Goal: Transaction & Acquisition: Book appointment/travel/reservation

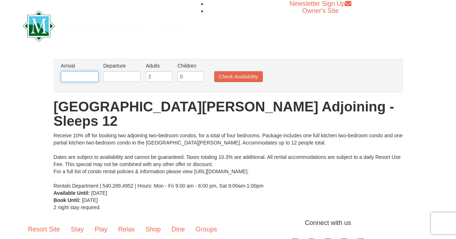
click at [77, 77] on input "text" at bounding box center [79, 76] width 37 height 11
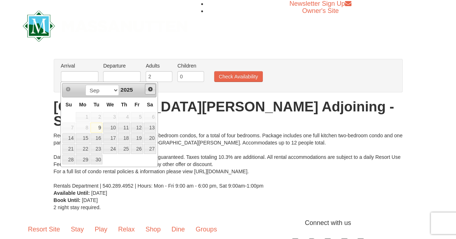
click at [151, 88] on span "Next" at bounding box center [150, 89] width 6 height 6
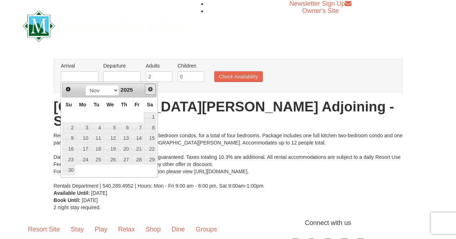
click at [151, 88] on span "Next" at bounding box center [150, 89] width 6 height 6
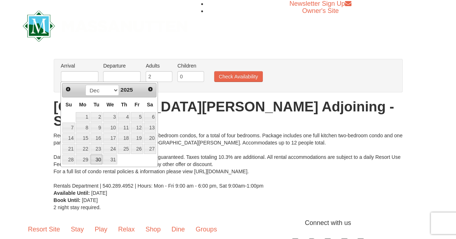
click at [99, 157] on link "30" at bounding box center [96, 160] width 12 height 10
type input "12/30/2025"
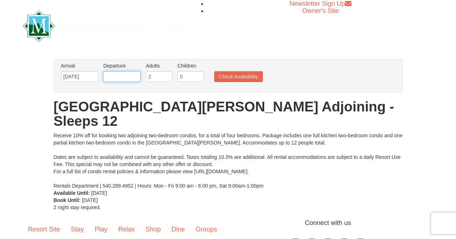
click at [126, 79] on input "text" at bounding box center [121, 76] width 37 height 11
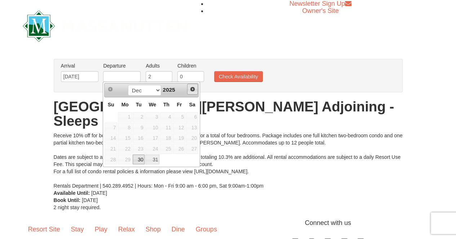
click at [192, 89] on span "Next" at bounding box center [192, 89] width 6 height 6
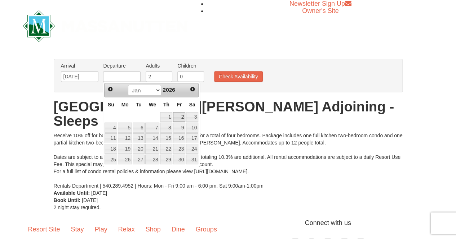
click at [179, 115] on link "2" at bounding box center [179, 117] width 12 height 10
type input "[DATE]"
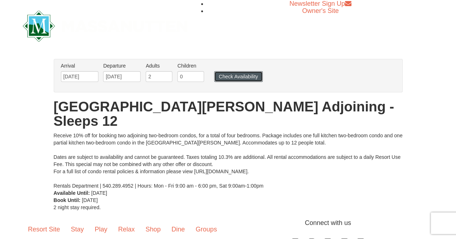
click at [238, 73] on button "Check Availability" at bounding box center [238, 76] width 49 height 11
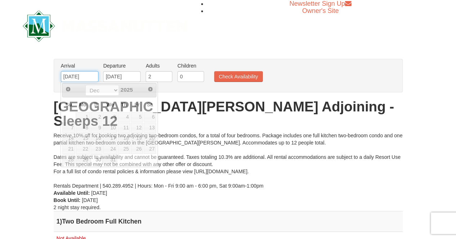
click at [81, 78] on input "[DATE]" at bounding box center [79, 76] width 37 height 11
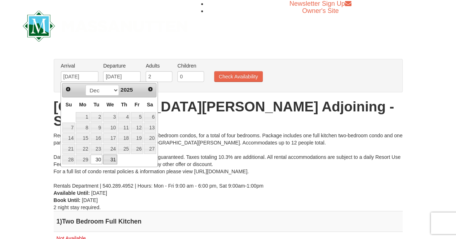
click at [113, 157] on link "31" at bounding box center [110, 160] width 14 height 10
type input "12/31/2025"
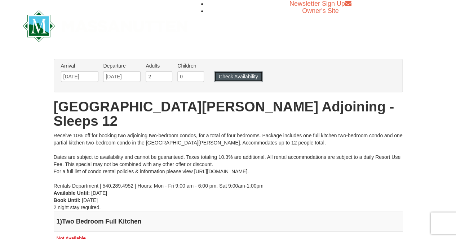
click at [246, 75] on button "Check Availability" at bounding box center [238, 76] width 49 height 11
click at [77, 76] on input "12/31/2025" at bounding box center [79, 76] width 37 height 11
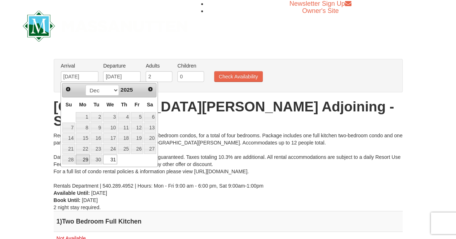
click at [81, 156] on link "29" at bounding box center [83, 160] width 14 height 10
type input "[DATE]"
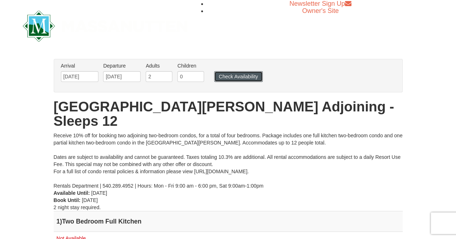
click at [241, 72] on button "Check Availability" at bounding box center [238, 76] width 49 height 11
click at [79, 77] on input "[DATE]" at bounding box center [79, 76] width 37 height 11
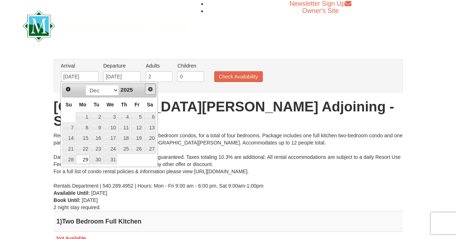
click at [151, 86] on span "Next" at bounding box center [150, 89] width 6 height 6
click at [86, 123] on link "5" at bounding box center [83, 128] width 14 height 10
type input "[DATE]"
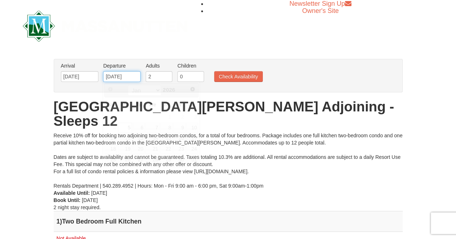
click at [122, 78] on input "[DATE]" at bounding box center [121, 76] width 37 height 11
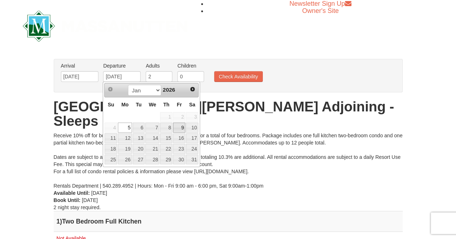
click at [181, 124] on link "9" at bounding box center [179, 128] width 12 height 10
type input "[DATE]"
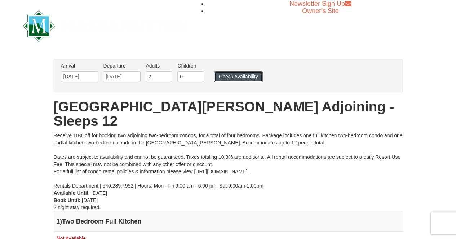
click at [235, 79] on button "Check Availability" at bounding box center [238, 76] width 49 height 11
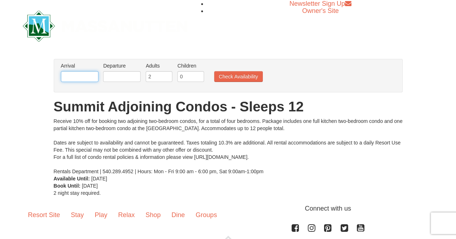
click at [78, 78] on input "text" at bounding box center [79, 76] width 37 height 11
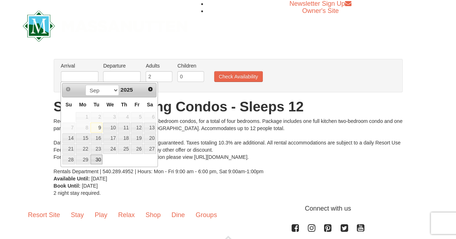
click at [97, 159] on link "30" at bounding box center [96, 160] width 12 height 10
type input "[DATE]"
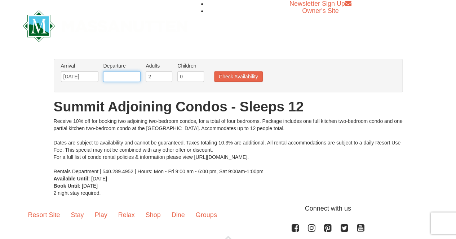
click at [115, 73] on input "text" at bounding box center [121, 76] width 37 height 11
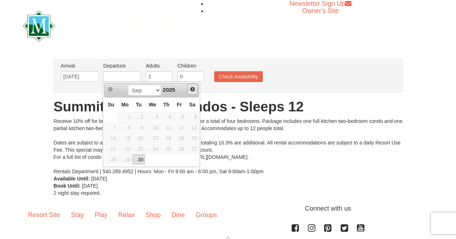
click at [192, 86] on span "Next" at bounding box center [192, 89] width 6 height 6
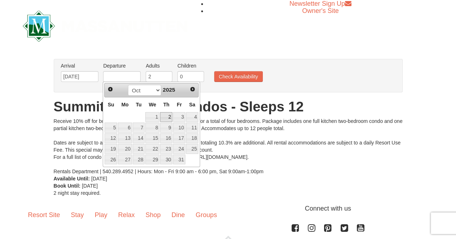
click at [168, 113] on link "2" at bounding box center [166, 117] width 12 height 10
type input "[DATE]"
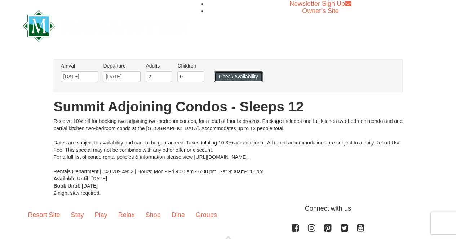
click at [238, 77] on button "Check Availability" at bounding box center [238, 76] width 49 height 11
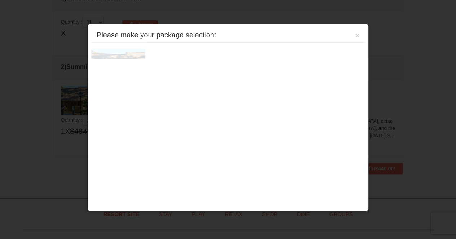
scroll to position [220, 0]
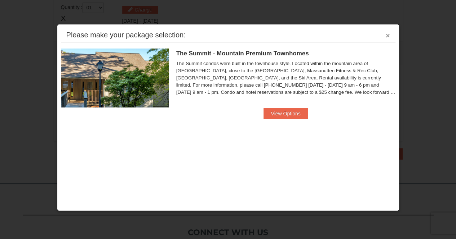
click at [389, 35] on button "×" at bounding box center [387, 35] width 4 height 7
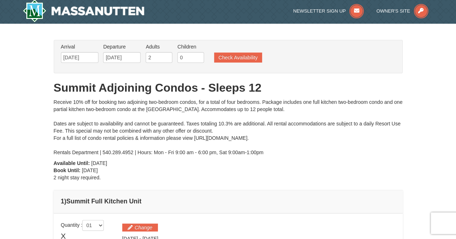
scroll to position [1, 0]
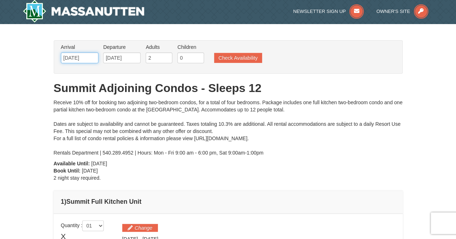
click at [69, 60] on input "09/30/2025" at bounding box center [79, 58] width 37 height 11
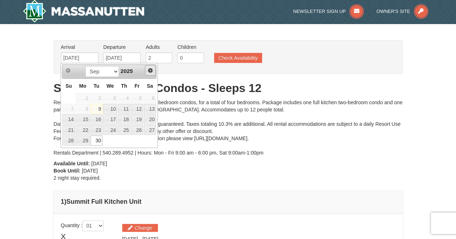
click at [151, 70] on span "Next" at bounding box center [150, 71] width 6 height 6
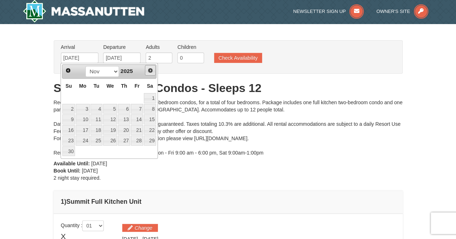
click at [151, 70] on span "Next" at bounding box center [150, 71] width 6 height 6
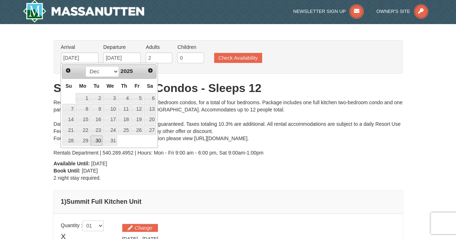
click at [95, 137] on link "30" at bounding box center [96, 141] width 12 height 10
type input "[DATE]"
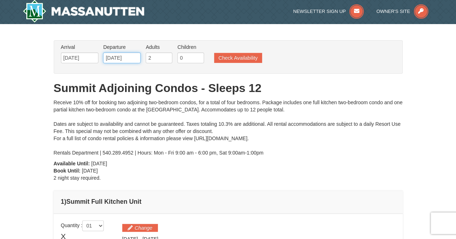
click at [125, 60] on input "[DATE]" at bounding box center [121, 58] width 37 height 11
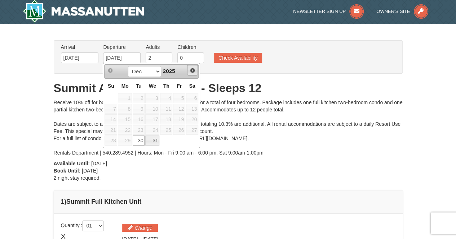
click at [192, 71] on span "Next" at bounding box center [192, 71] width 6 height 6
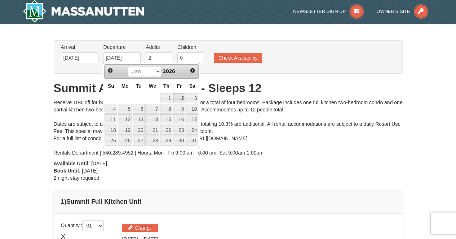
click at [180, 97] on link "2" at bounding box center [179, 98] width 12 height 10
type input "[DATE]"
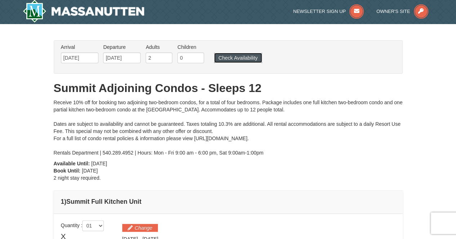
click at [239, 57] on button "Check Availability" at bounding box center [238, 58] width 48 height 10
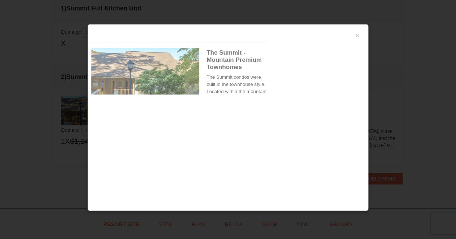
scroll to position [220, 0]
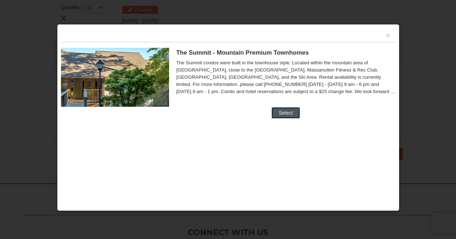
click at [290, 111] on button "Select" at bounding box center [285, 113] width 28 height 12
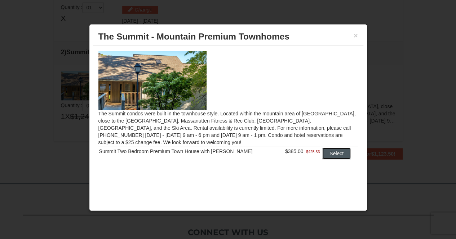
click at [325, 151] on button "Select" at bounding box center [336, 154] width 28 height 12
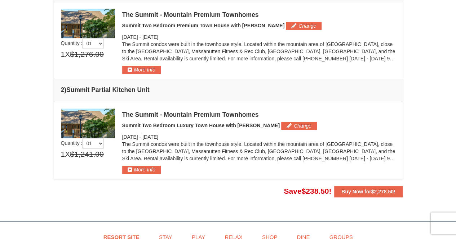
scroll to position [220, 0]
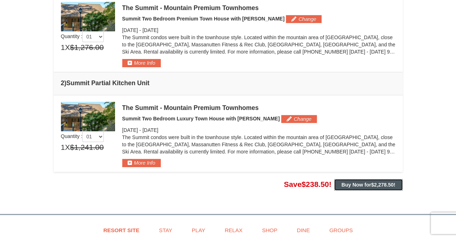
click at [372, 185] on span "$2,278.50" at bounding box center [382, 185] width 22 height 6
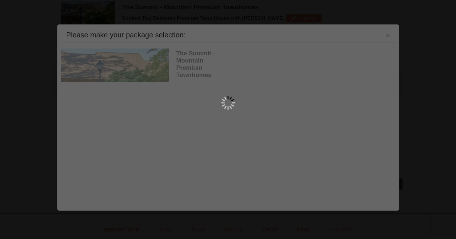
scroll to position [221, 0]
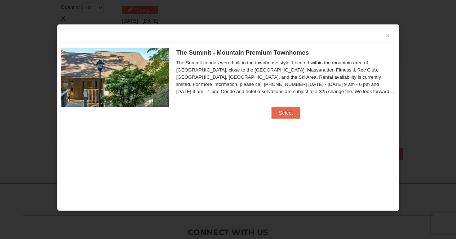
scroll to position [221, 0]
click at [200, 53] on span "The Summit - Mountain Premium Townhomes" at bounding box center [242, 52] width 133 height 7
click at [388, 33] on button "×" at bounding box center [387, 35] width 4 height 7
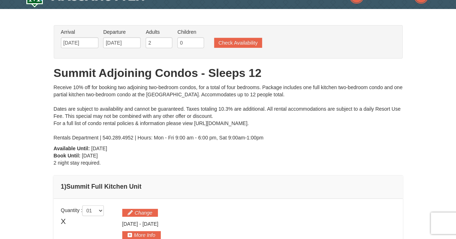
scroll to position [17, 0]
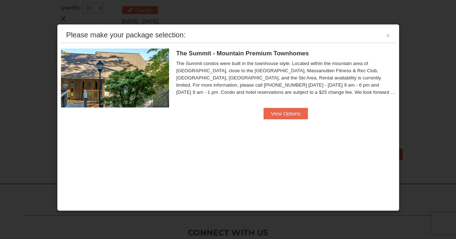
scroll to position [220, 0]
click at [389, 36] on button "×" at bounding box center [387, 35] width 4 height 7
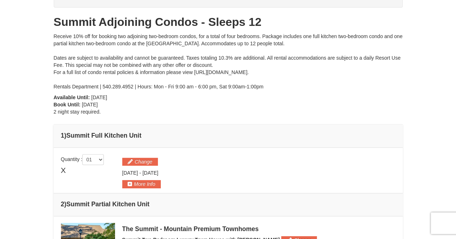
scroll to position [0, 0]
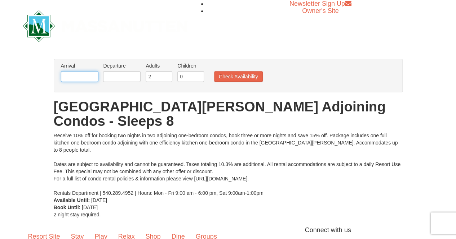
click at [88, 77] on input "text" at bounding box center [79, 76] width 37 height 11
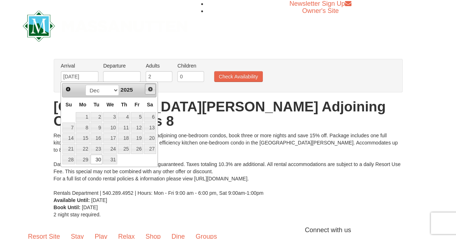
click at [148, 91] on span "Next" at bounding box center [150, 89] width 6 height 6
click at [139, 117] on link "2" at bounding box center [137, 117] width 12 height 10
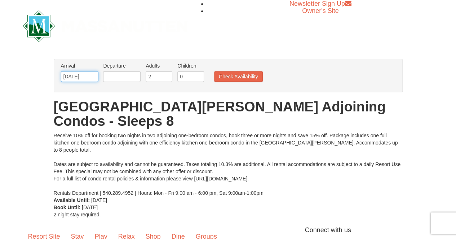
click at [91, 75] on input "[DATE]" at bounding box center [79, 76] width 37 height 11
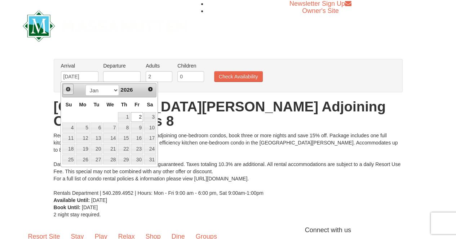
click at [69, 90] on span "Prev" at bounding box center [68, 89] width 6 height 6
click at [97, 161] on link "30" at bounding box center [96, 160] width 12 height 10
type input "[DATE]"
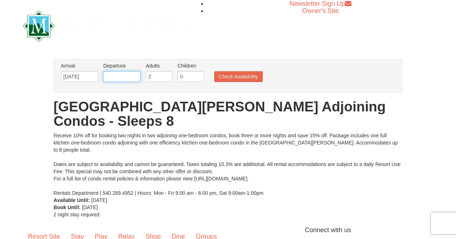
click at [116, 80] on input "text" at bounding box center [121, 76] width 37 height 11
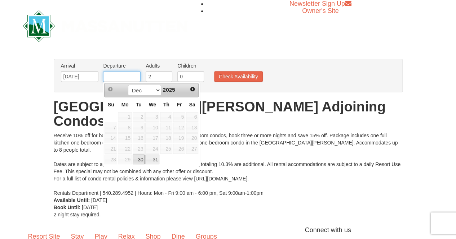
type input "[DATE]"
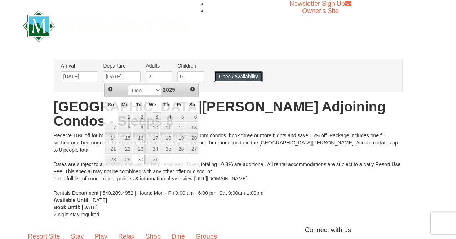
click at [225, 76] on button "Check Availability" at bounding box center [238, 76] width 49 height 11
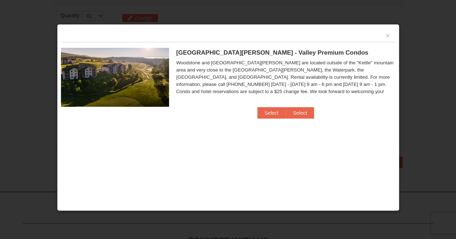
scroll to position [233, 0]
click at [269, 109] on button "Select" at bounding box center [271, 113] width 28 height 12
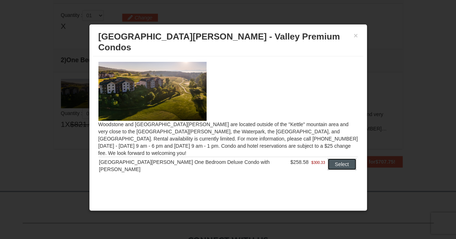
click at [337, 159] on button "Select" at bounding box center [341, 165] width 28 height 12
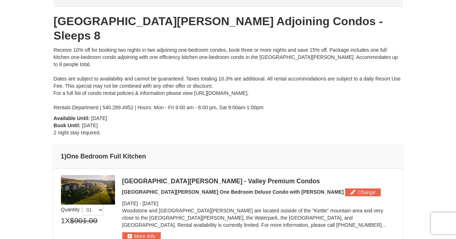
scroll to position [68, 0]
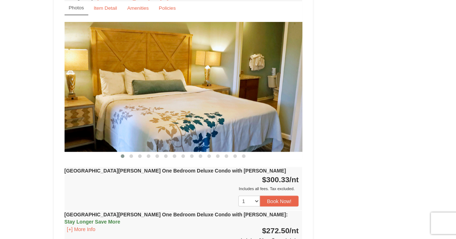
scroll to position [634, 0]
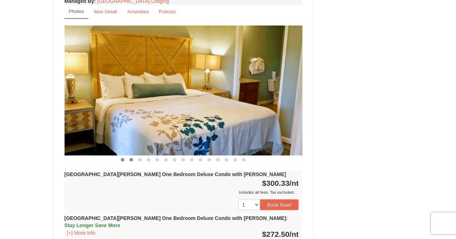
click at [133, 158] on span at bounding box center [131, 160] width 4 height 4
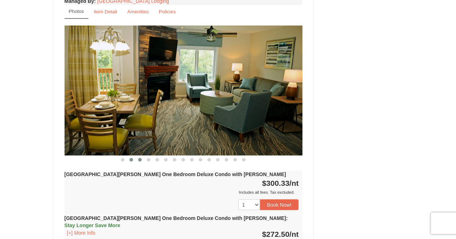
click at [138, 158] on span at bounding box center [140, 160] width 4 height 4
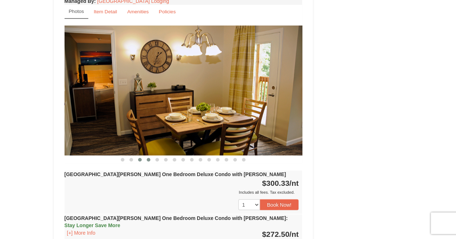
click at [149, 156] on button at bounding box center [148, 159] width 9 height 7
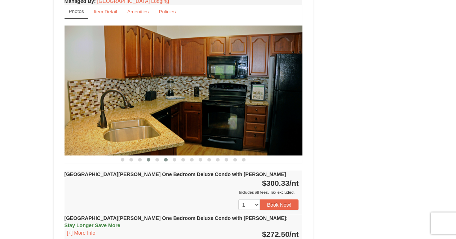
click at [166, 158] on span at bounding box center [166, 160] width 4 height 4
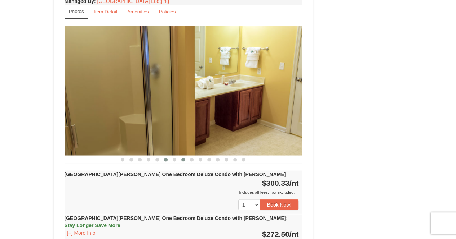
click at [182, 158] on span at bounding box center [183, 160] width 4 height 4
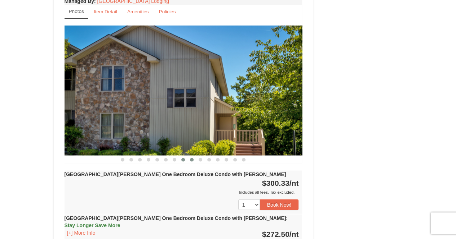
click at [192, 158] on span at bounding box center [192, 160] width 4 height 4
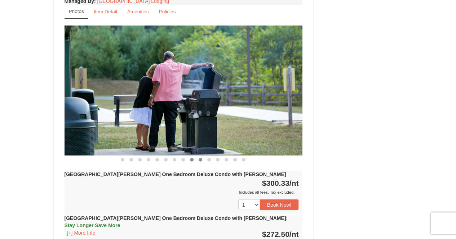
click at [202, 156] on button at bounding box center [200, 159] width 9 height 7
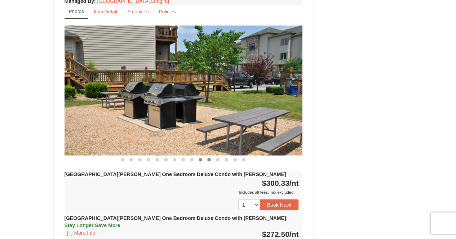
click at [210, 158] on span at bounding box center [209, 160] width 4 height 4
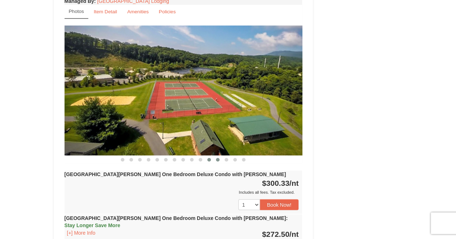
click at [217, 158] on span at bounding box center [218, 160] width 4 height 4
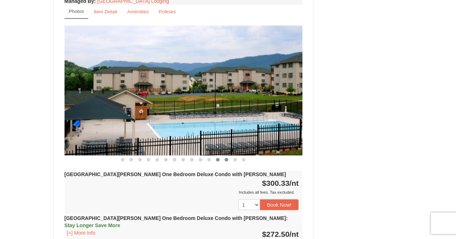
click at [225, 158] on span at bounding box center [226, 160] width 4 height 4
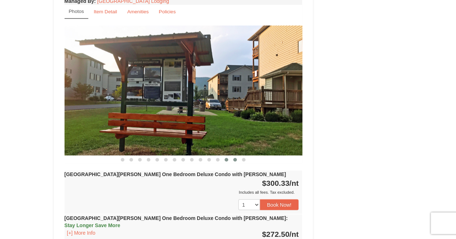
click at [235, 158] on span at bounding box center [235, 160] width 4 height 4
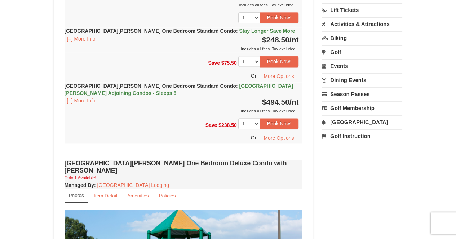
scroll to position [449, 0]
click at [73, 101] on button "[+] More Info" at bounding box center [80, 101] width 33 height 8
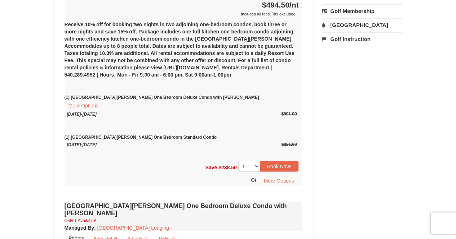
scroll to position [547, 0]
click at [285, 161] on button "Book Now!" at bounding box center [279, 166] width 39 height 11
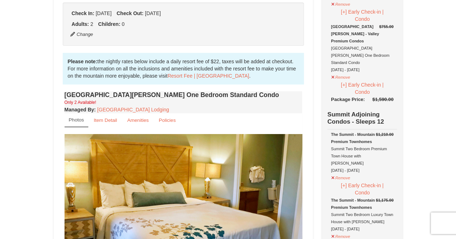
scroll to position [161, 0]
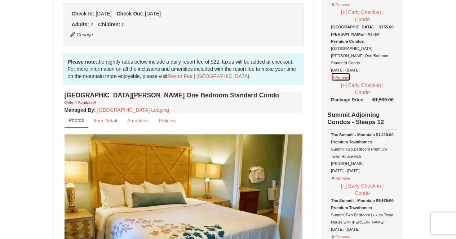
click at [333, 72] on button "Remove" at bounding box center [340, 76] width 19 height 9
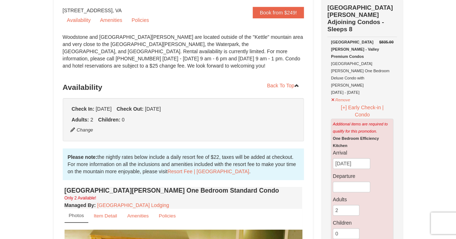
scroll to position [66, 0]
click at [338, 94] on button "Remove" at bounding box center [340, 98] width 19 height 9
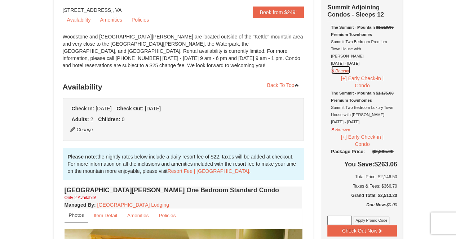
click at [335, 66] on button "Remove" at bounding box center [340, 70] width 19 height 9
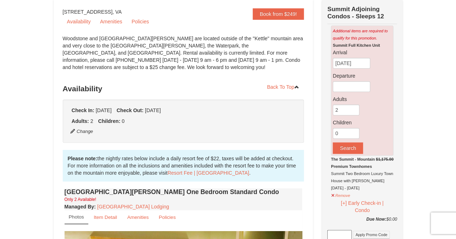
scroll to position [0, 0]
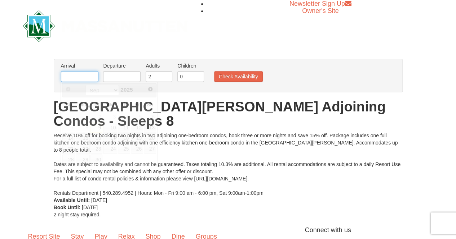
click at [81, 78] on input "text" at bounding box center [79, 76] width 37 height 11
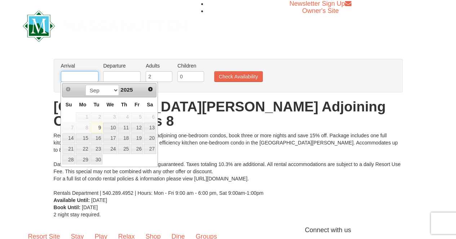
type input "[DATE]"
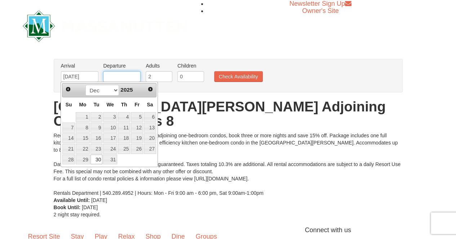
click at [120, 80] on input "text" at bounding box center [121, 76] width 37 height 11
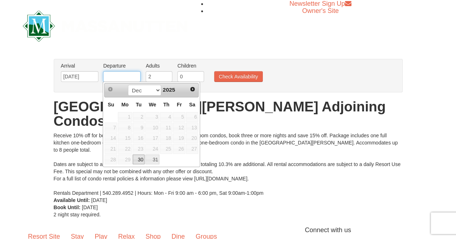
type input "[DATE]"
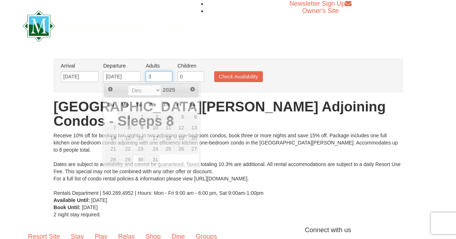
click at [166, 73] on input "3" at bounding box center [158, 76] width 27 height 11
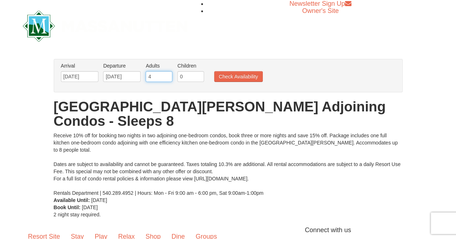
type input "4"
click at [166, 73] on input "4" at bounding box center [158, 76] width 27 height 11
click at [192, 72] on input "0" at bounding box center [190, 76] width 27 height 11
click at [197, 74] on input "1" at bounding box center [190, 76] width 27 height 11
click at [197, 74] on input "2" at bounding box center [190, 76] width 27 height 11
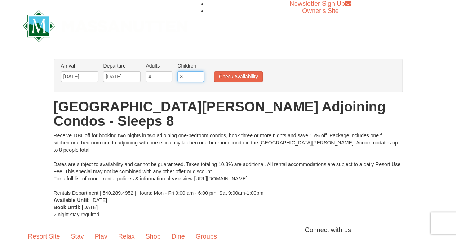
click at [197, 74] on input "3" at bounding box center [190, 76] width 27 height 11
type input "4"
click at [197, 74] on input "4" at bounding box center [190, 76] width 27 height 11
click at [225, 73] on button "Check Availability" at bounding box center [238, 76] width 49 height 11
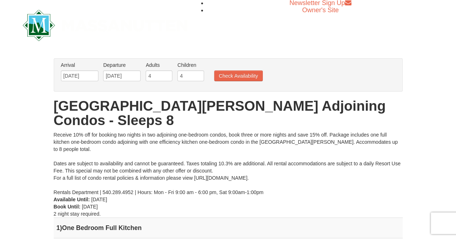
scroll to position [0, 0]
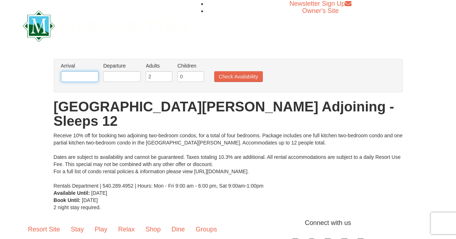
click at [90, 73] on input "text" at bounding box center [79, 76] width 37 height 11
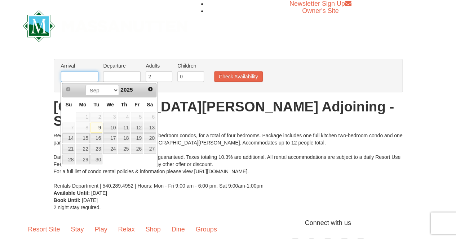
type input "[DATE]"
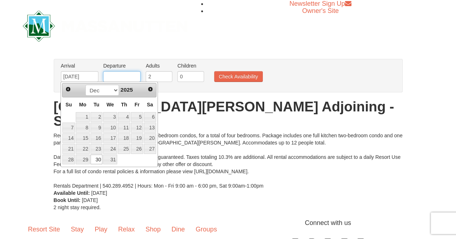
click at [122, 77] on input "text" at bounding box center [121, 76] width 37 height 11
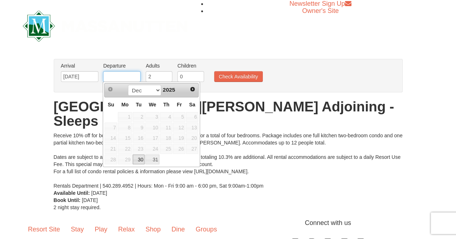
type input "[DATE]"
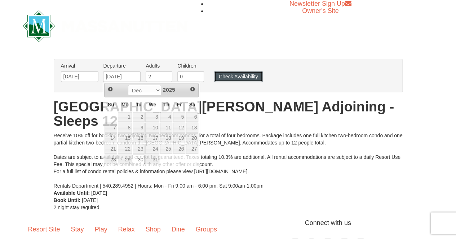
click at [228, 77] on button "Check Availability" at bounding box center [238, 76] width 49 height 11
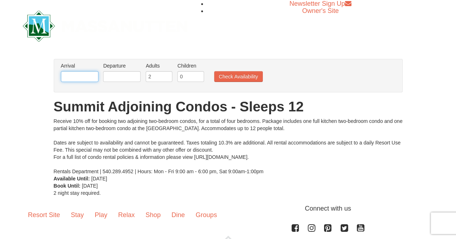
click at [79, 77] on input "text" at bounding box center [79, 76] width 37 height 11
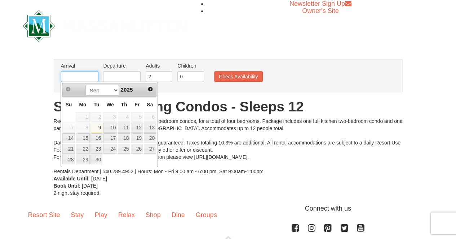
type input "[DATE]"
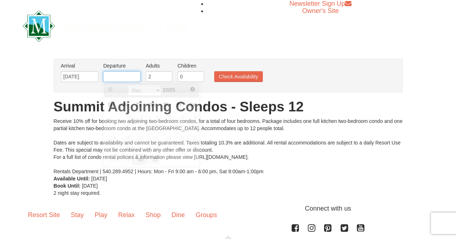
click at [119, 79] on input "text" at bounding box center [121, 76] width 37 height 11
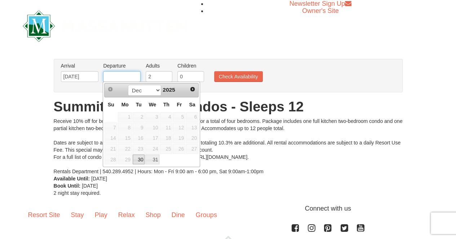
type input "[DATE]"
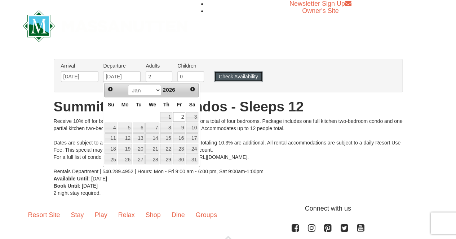
click at [239, 78] on button "Check Availability" at bounding box center [238, 76] width 49 height 11
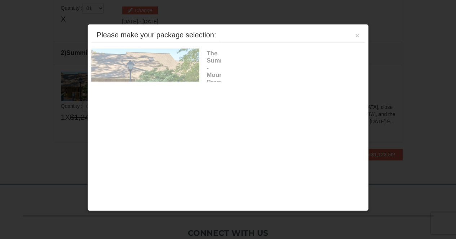
scroll to position [219, 0]
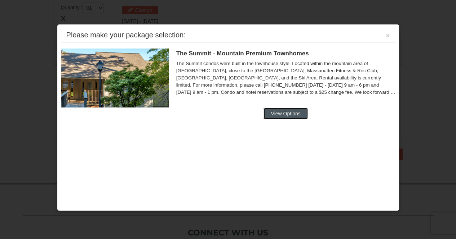
click at [293, 108] on button "View Options" at bounding box center [285, 114] width 44 height 12
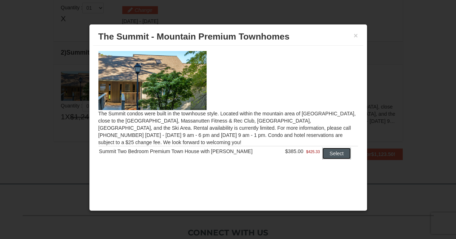
click at [326, 156] on button "Select" at bounding box center [336, 154] width 28 height 12
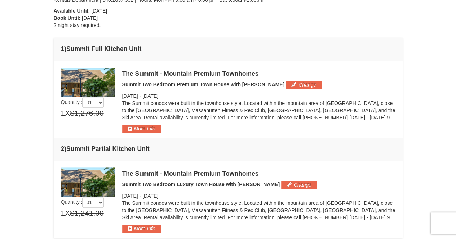
scroll to position [0, 0]
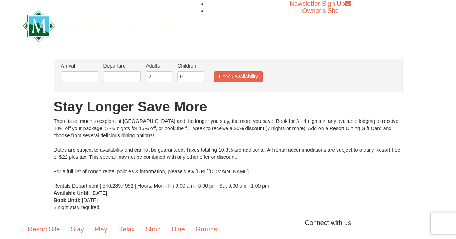
scroll to position [0, 0]
